Goal: Information Seeking & Learning: Learn about a topic

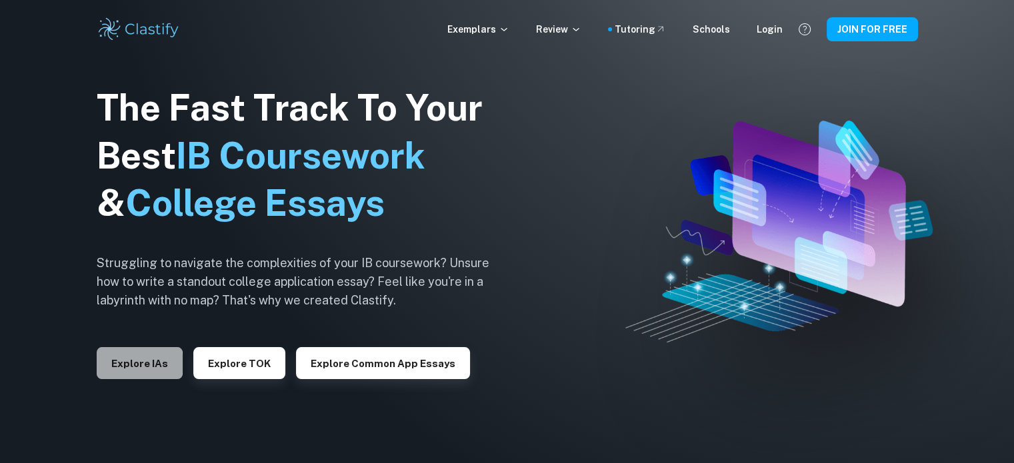
click at [118, 364] on button "Explore IAs" at bounding box center [140, 363] width 86 height 32
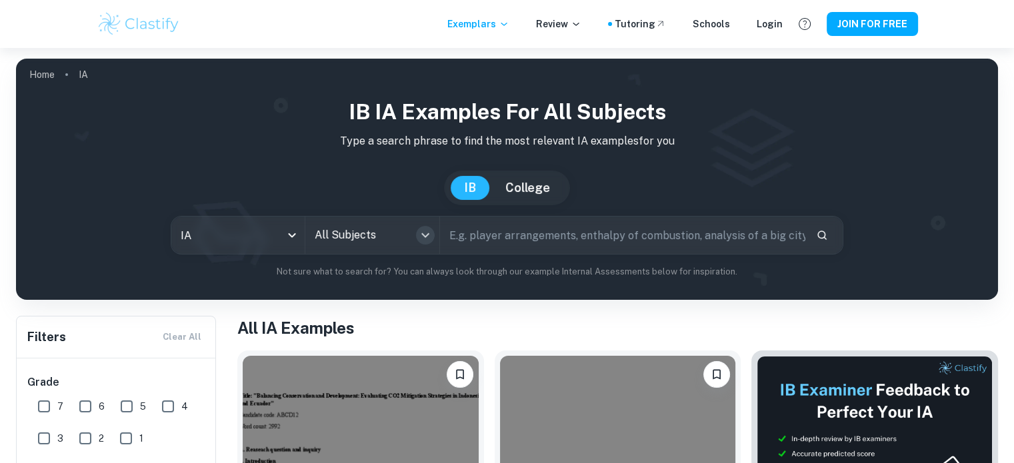
click at [428, 243] on button "Open" at bounding box center [425, 235] width 19 height 19
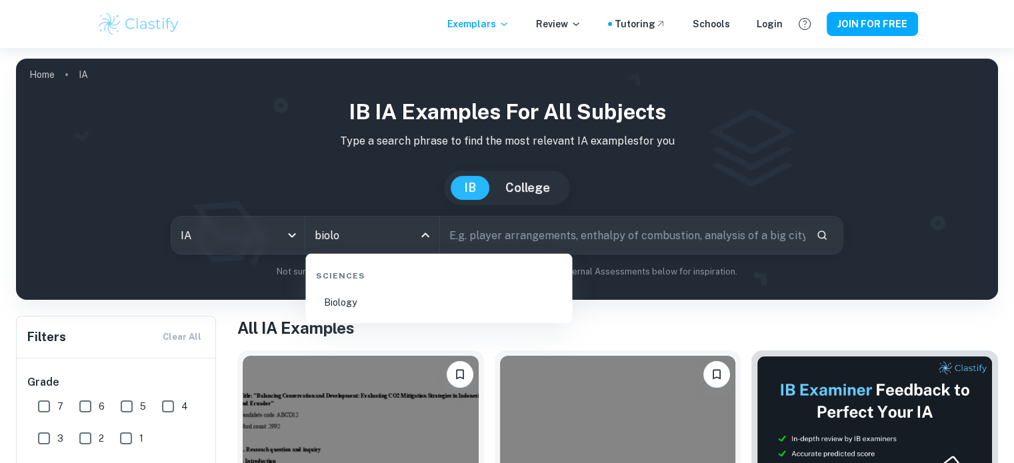
click at [360, 301] on li "Biology" at bounding box center [439, 302] width 256 height 31
type input "Biology"
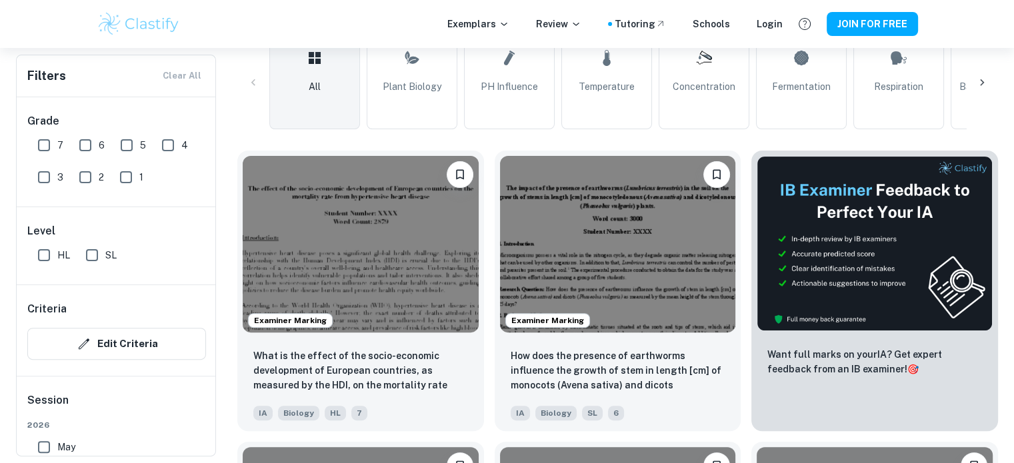
scroll to position [393, 0]
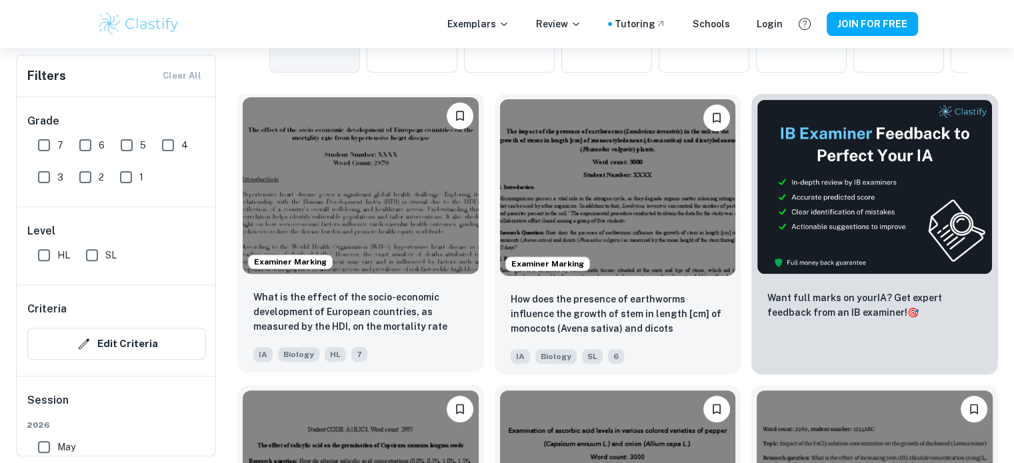
click at [339, 194] on img at bounding box center [361, 185] width 236 height 177
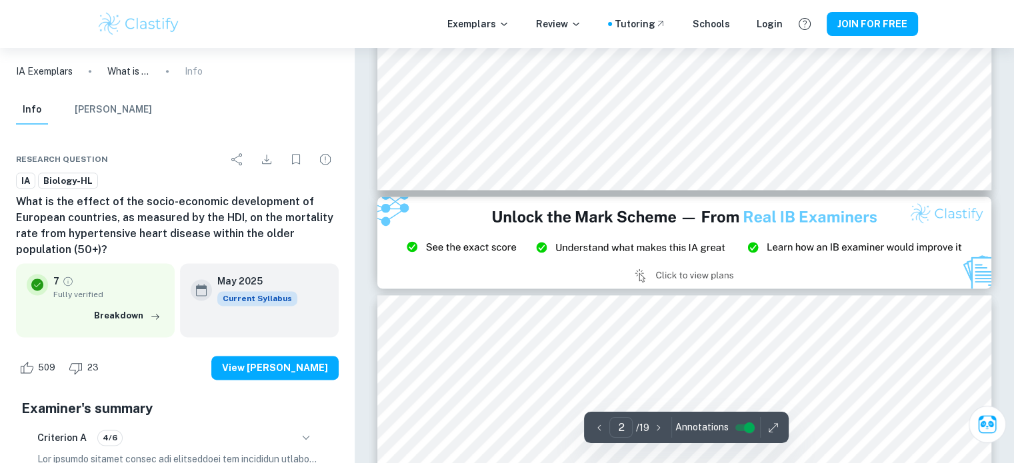
type input "3"
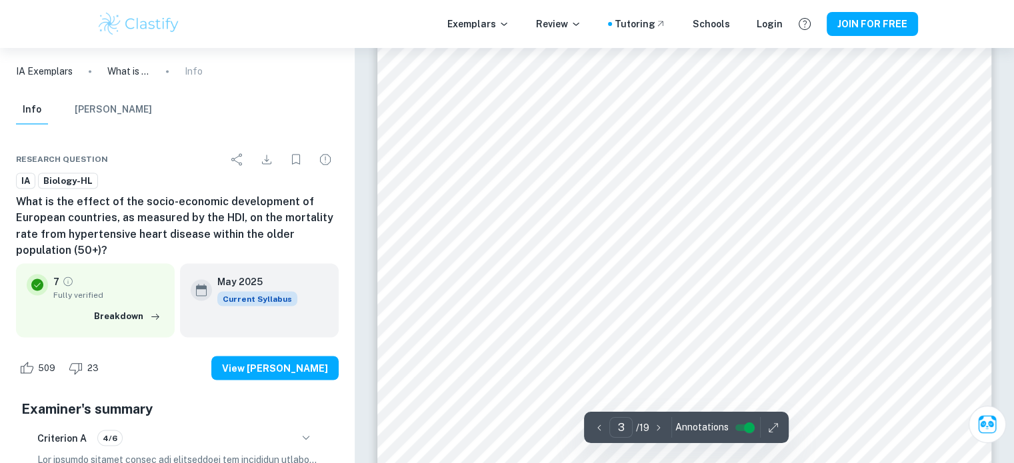
scroll to position [2343, 0]
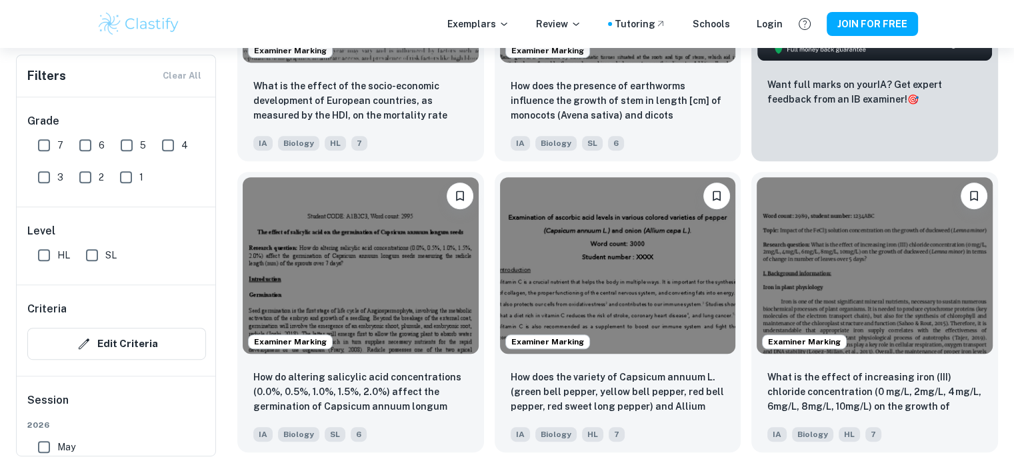
scroll to position [642, 0]
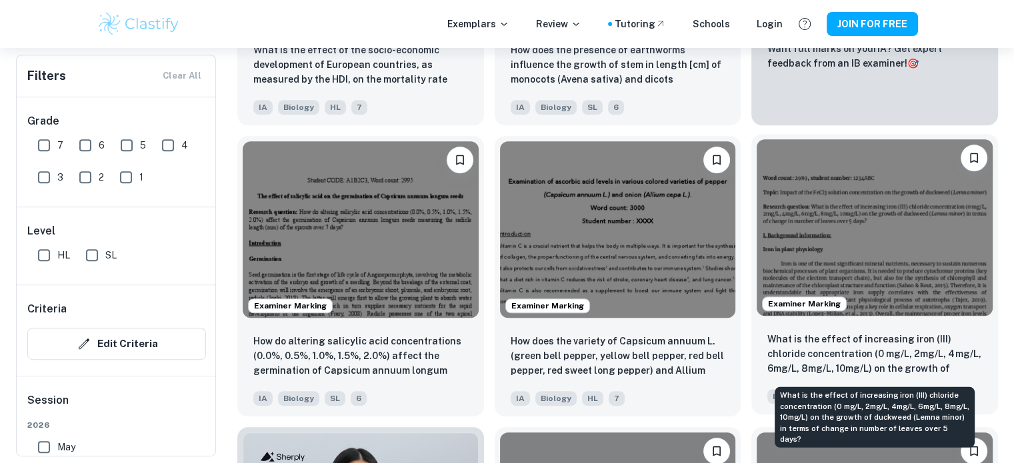
click at [939, 365] on p "What is the effect of increasing iron (III) chloride concentration (0 mg/L, 2mg…" at bounding box center [874, 354] width 215 height 45
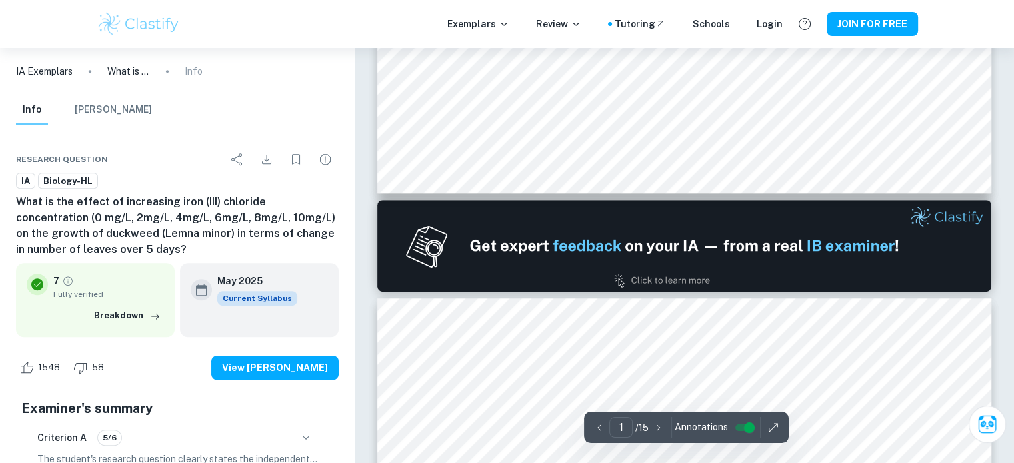
scroll to position [781, 0]
